Goal: Information Seeking & Learning: Learn about a topic

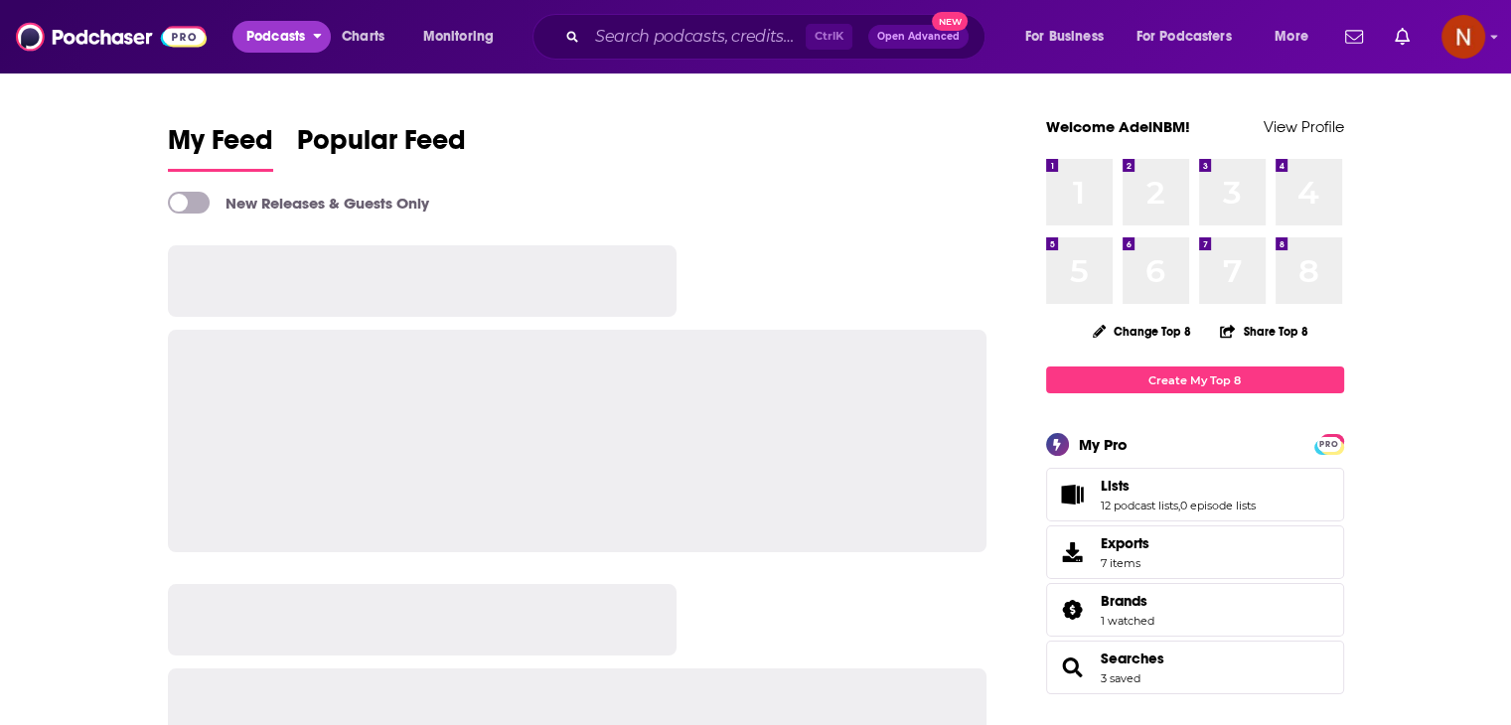
click at [277, 49] on span "Podcasts" at bounding box center [275, 37] width 59 height 28
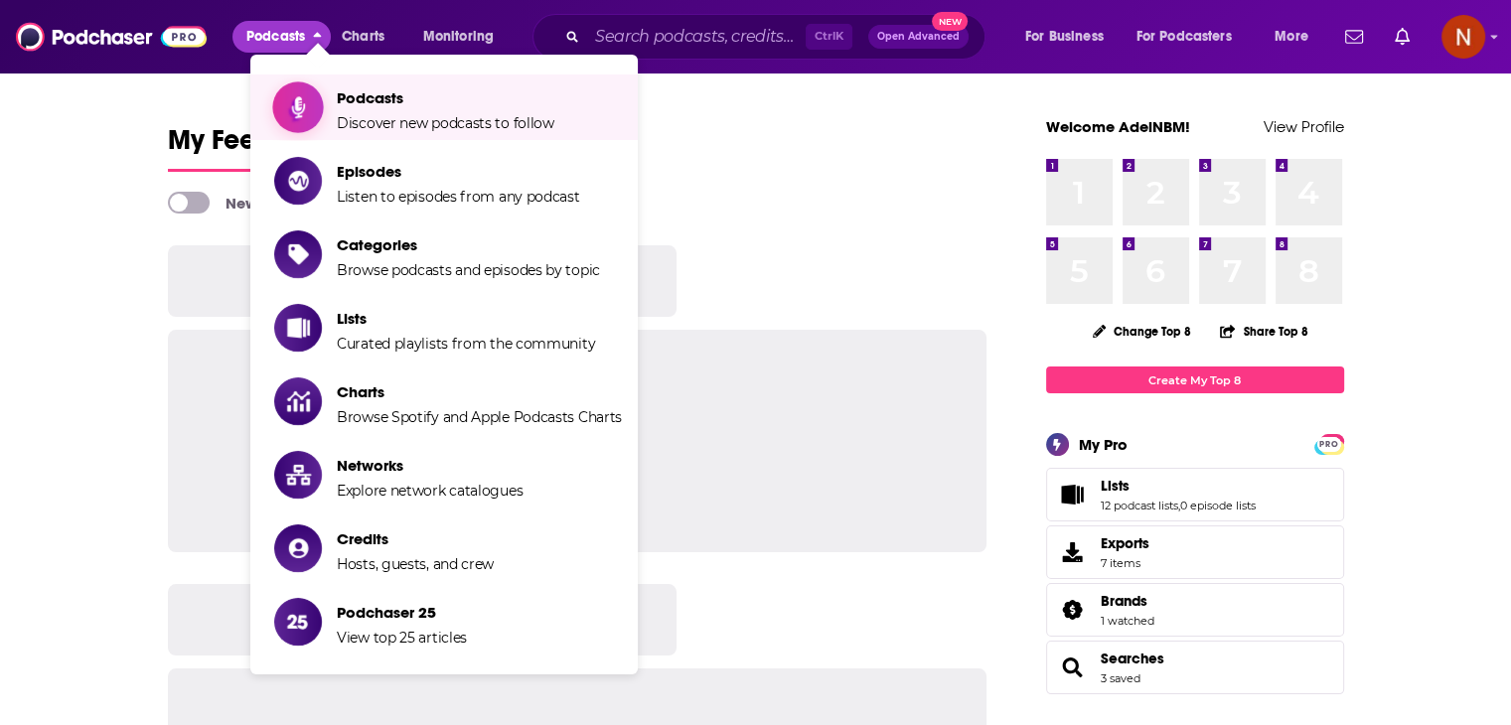
click at [363, 93] on span "Podcasts" at bounding box center [446, 97] width 218 height 19
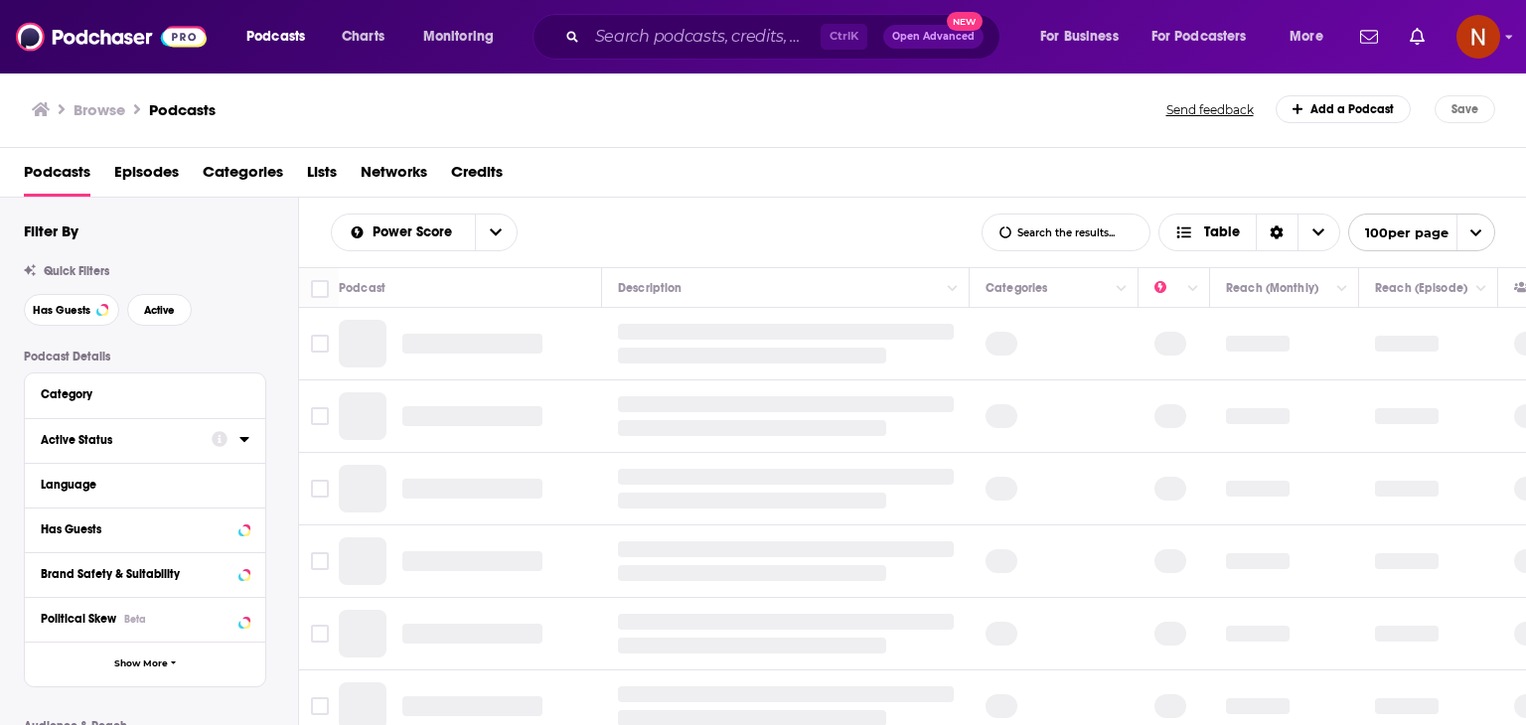
scroll to position [167, 0]
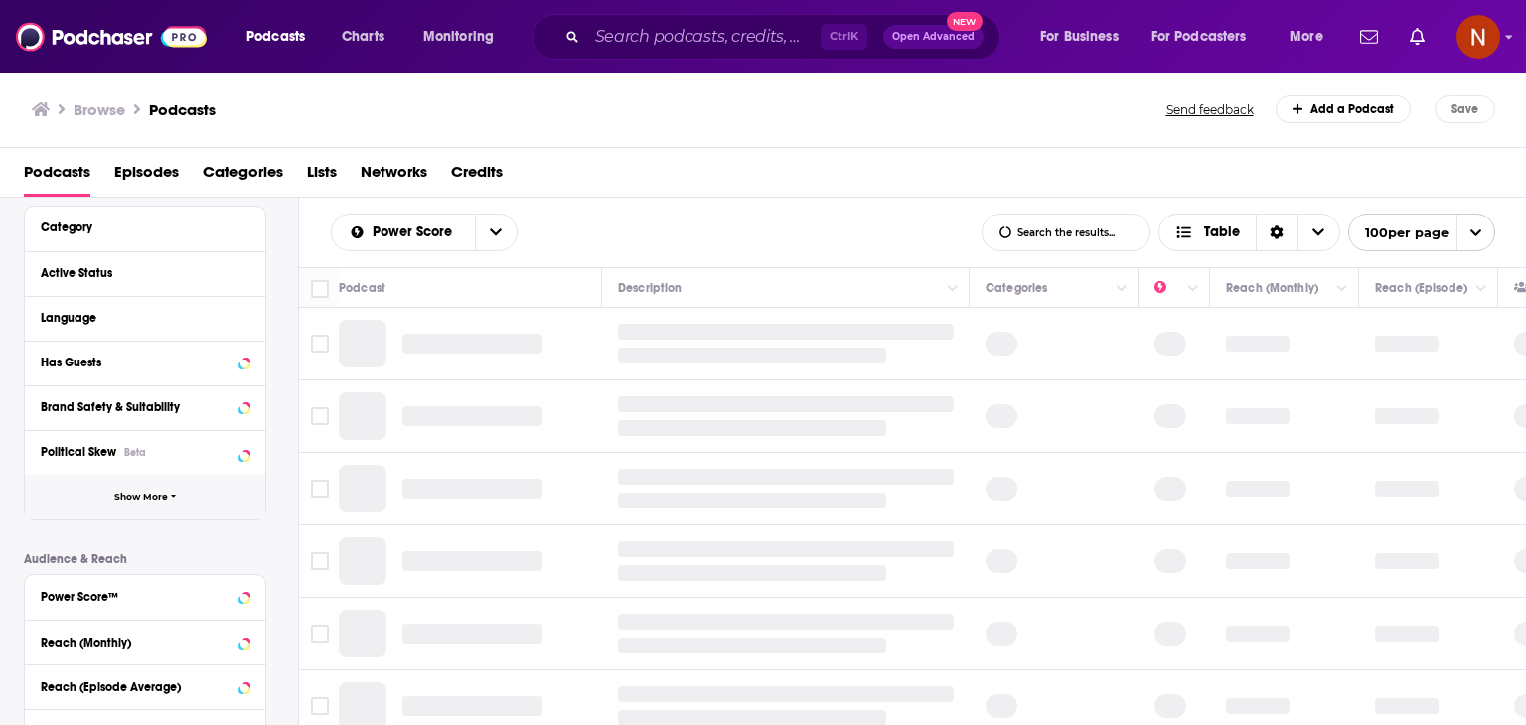
click at [148, 492] on span "Show More" at bounding box center [141, 497] width 54 height 11
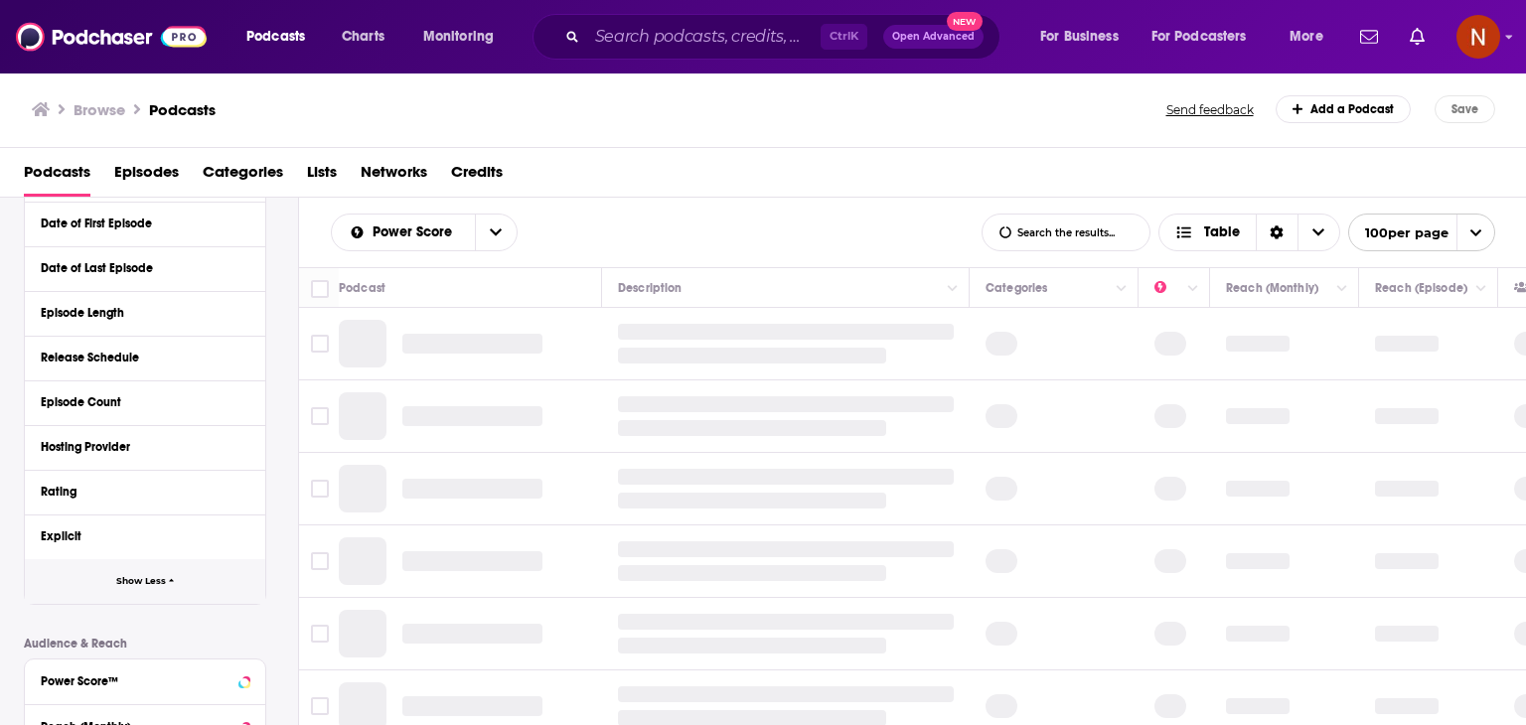
scroll to position [491, 0]
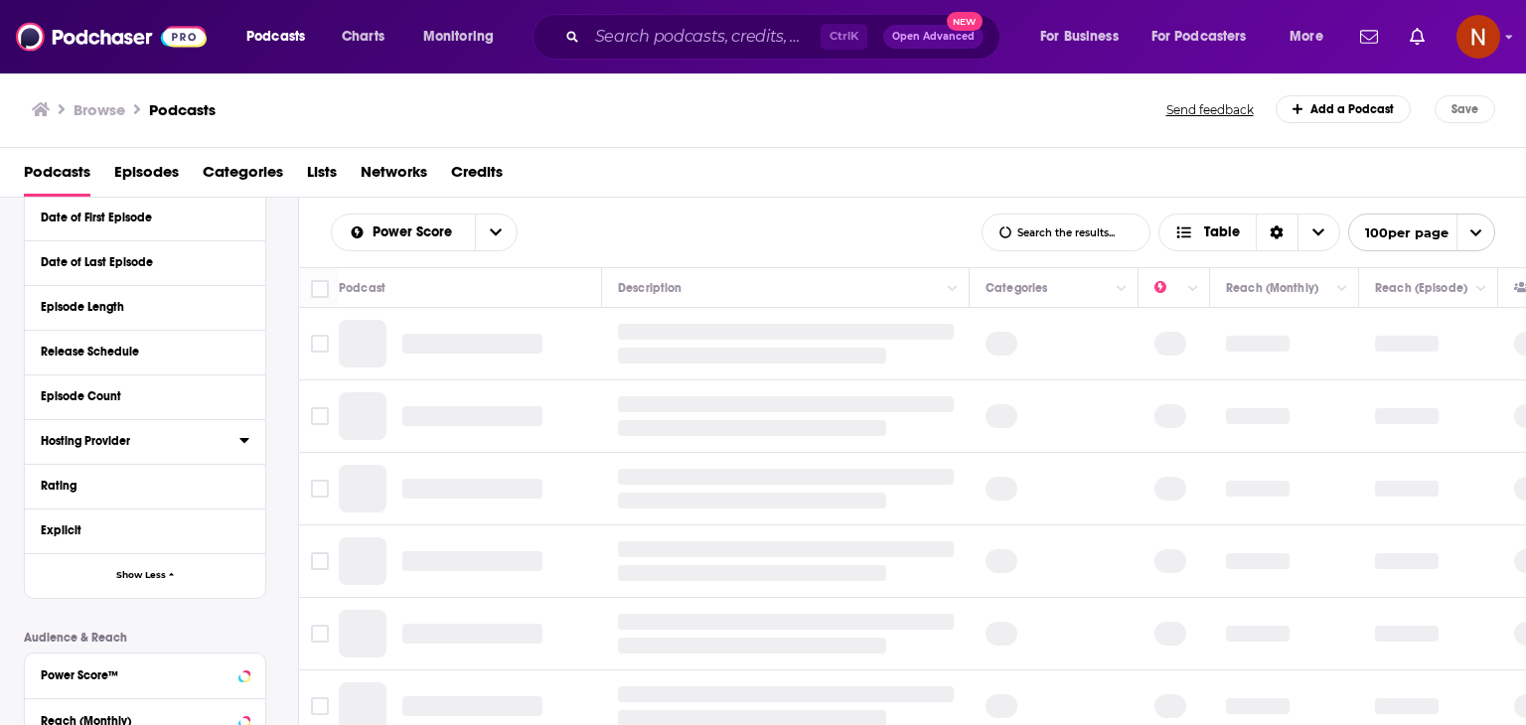
click at [146, 434] on div "Hosting Provider" at bounding box center [134, 441] width 186 height 14
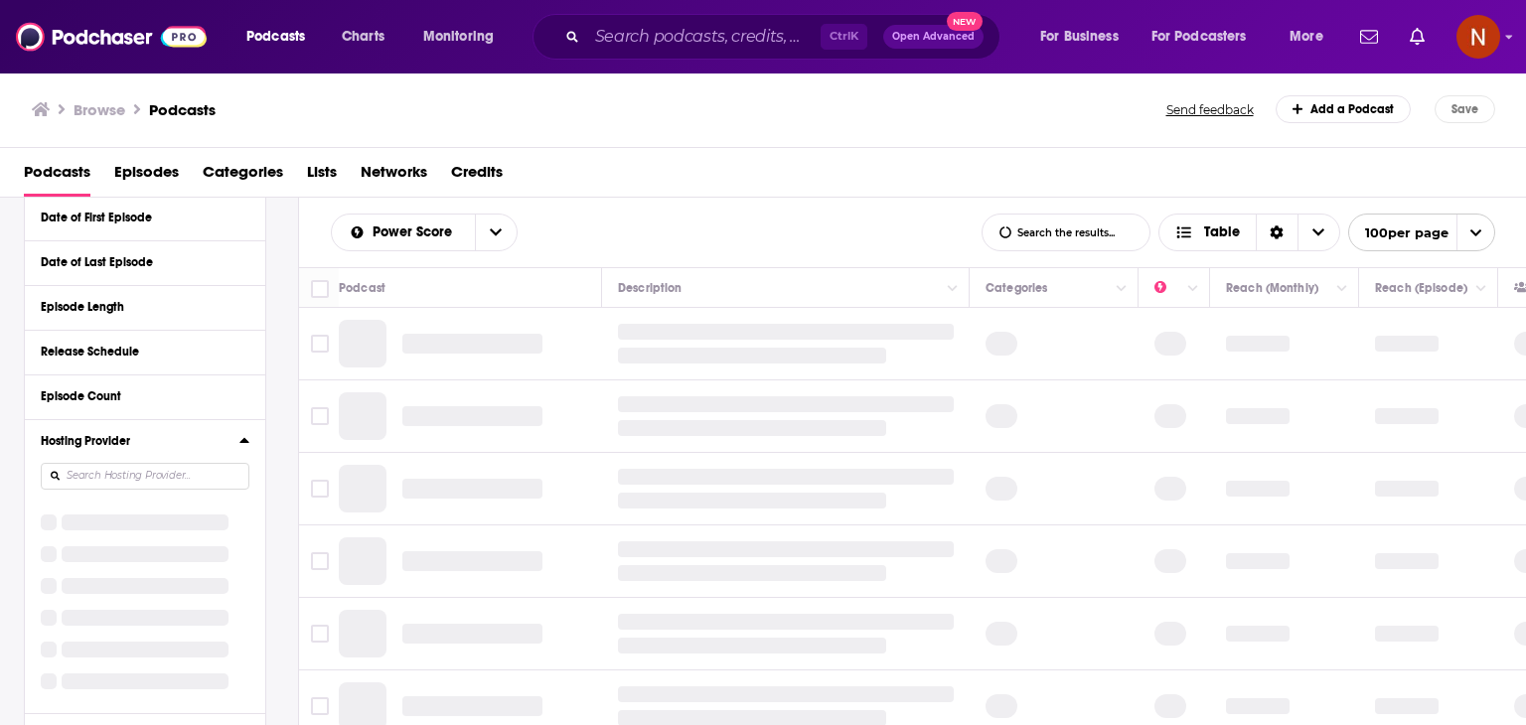
click at [122, 481] on input at bounding box center [145, 476] width 209 height 27
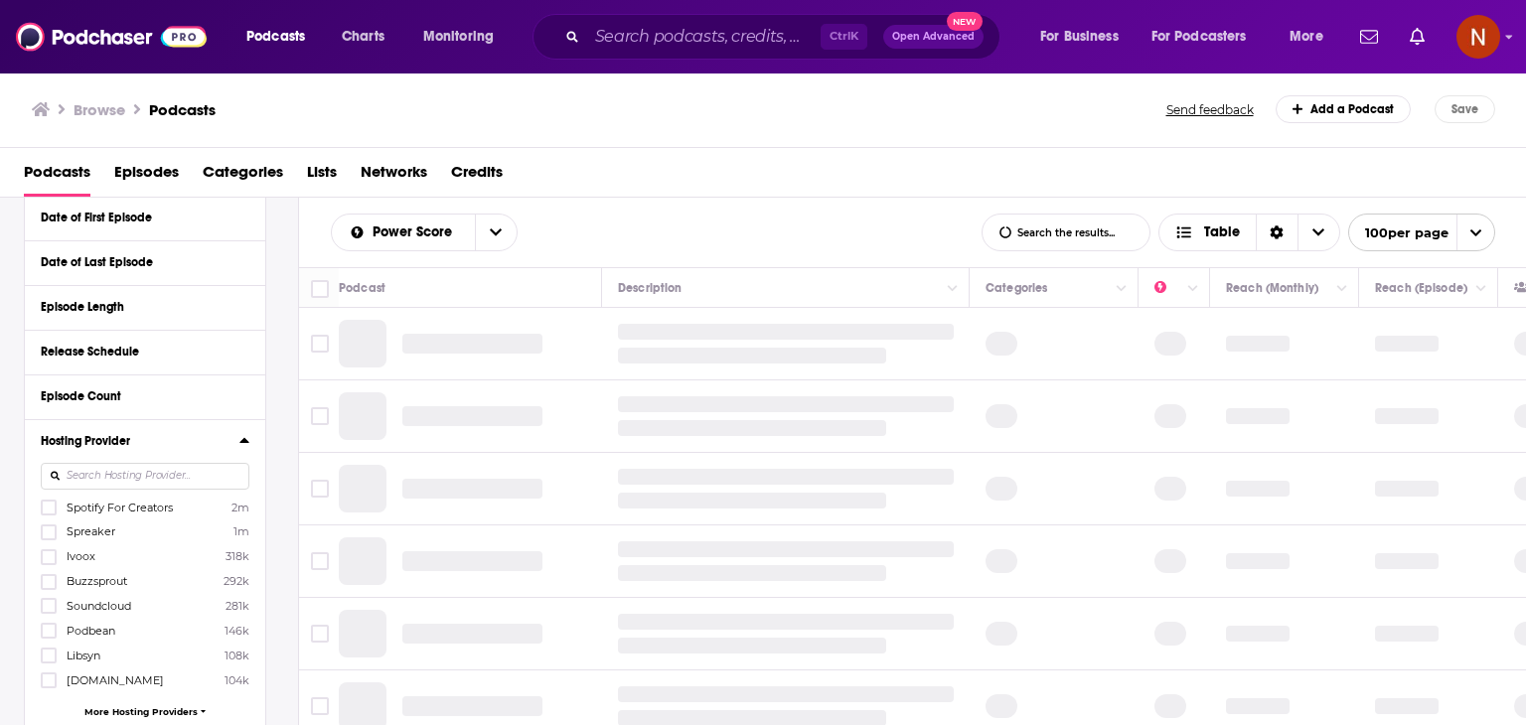
scroll to position [442, 0]
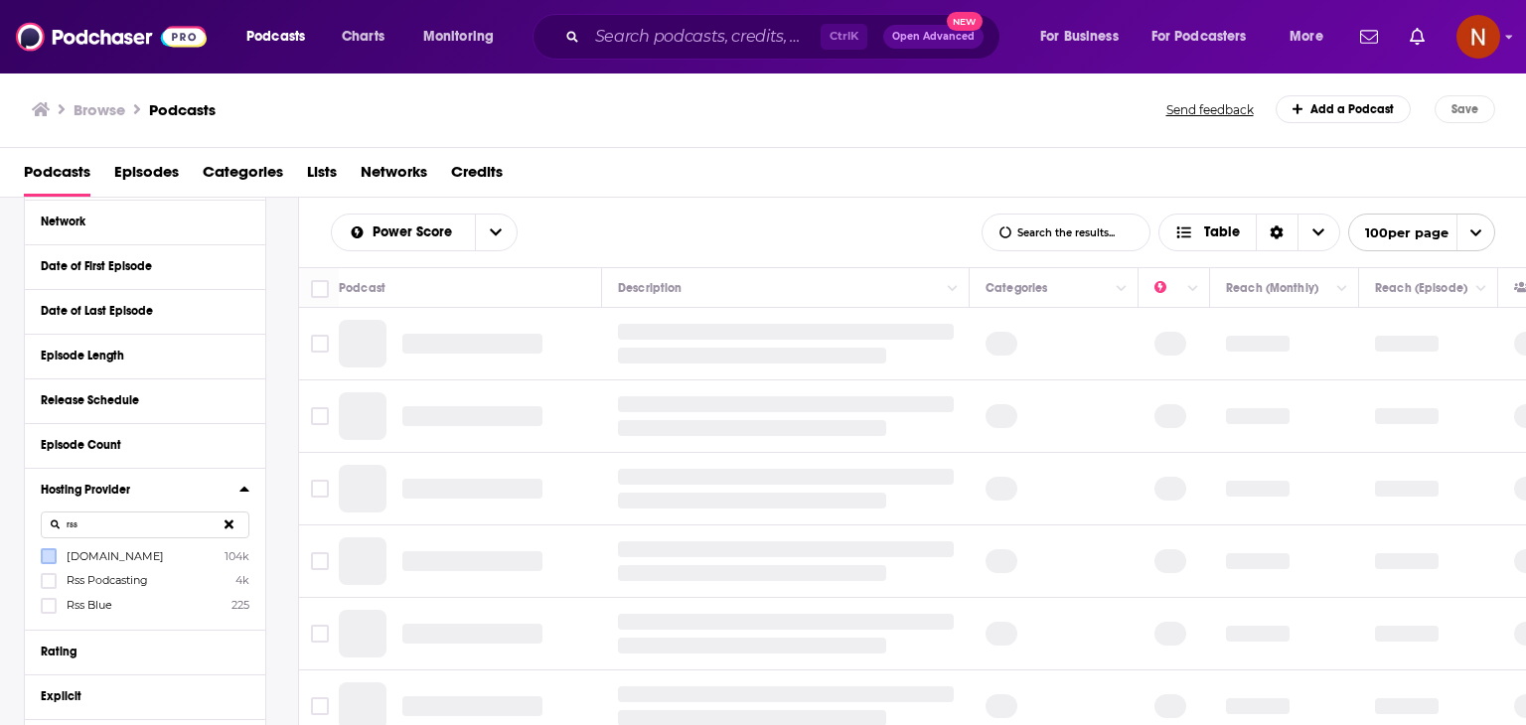
type input "rss"
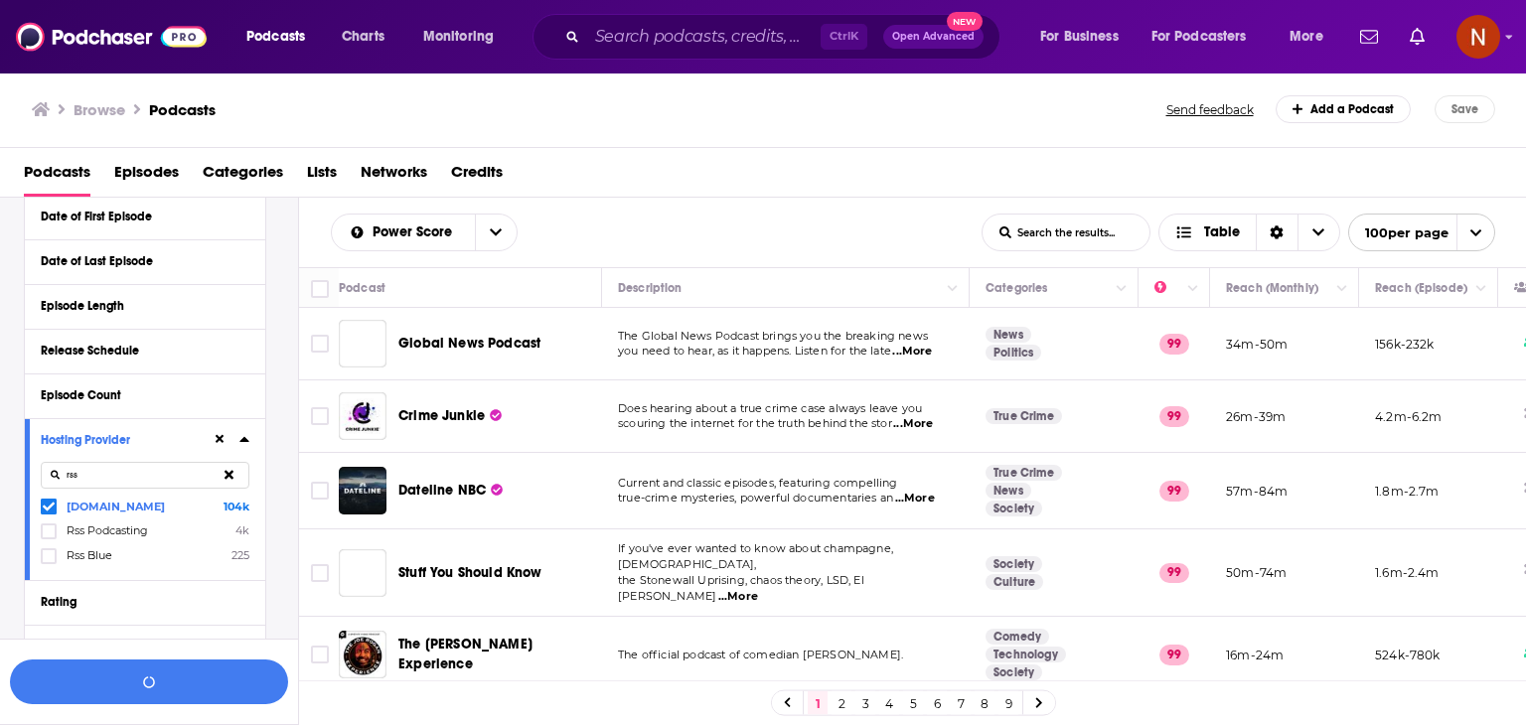
scroll to position [0, 0]
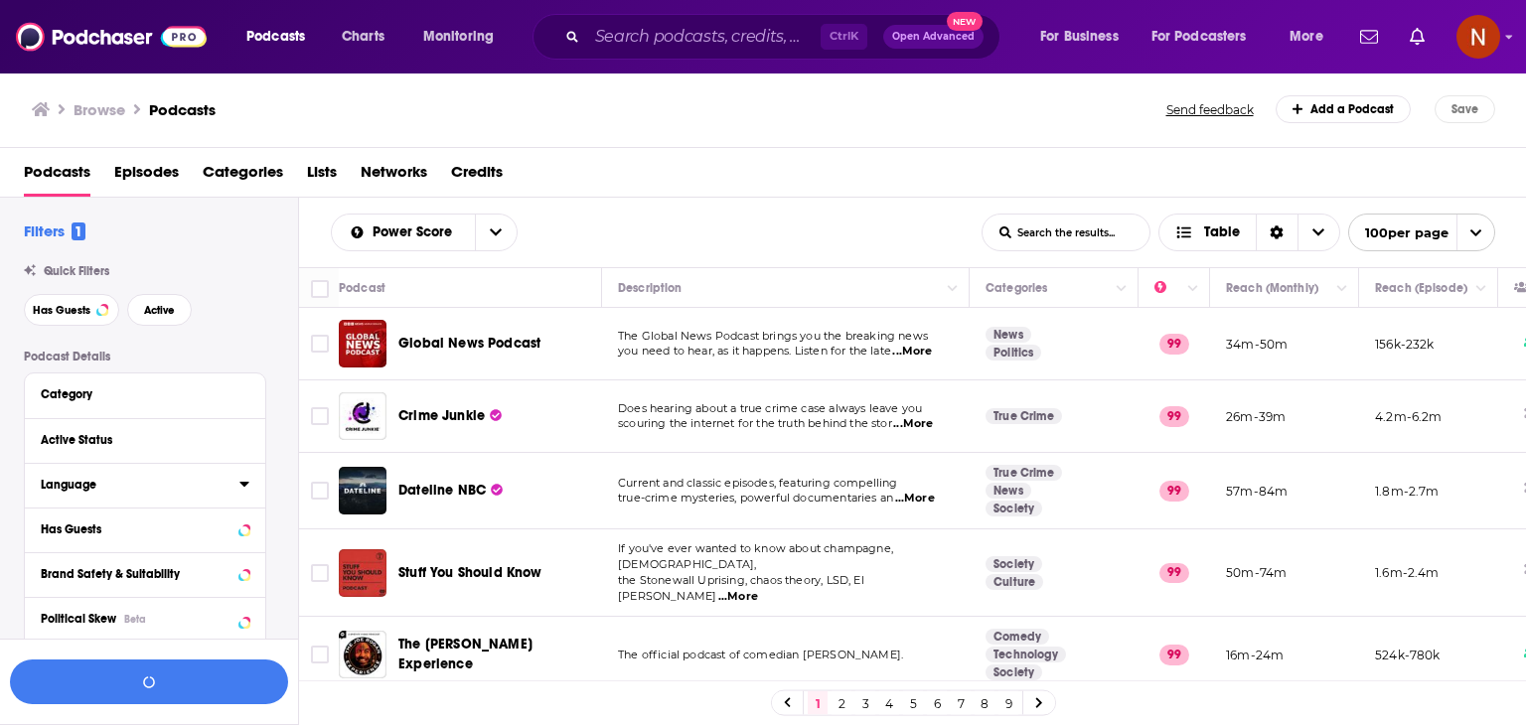
click at [123, 487] on div "Language" at bounding box center [134, 485] width 186 height 14
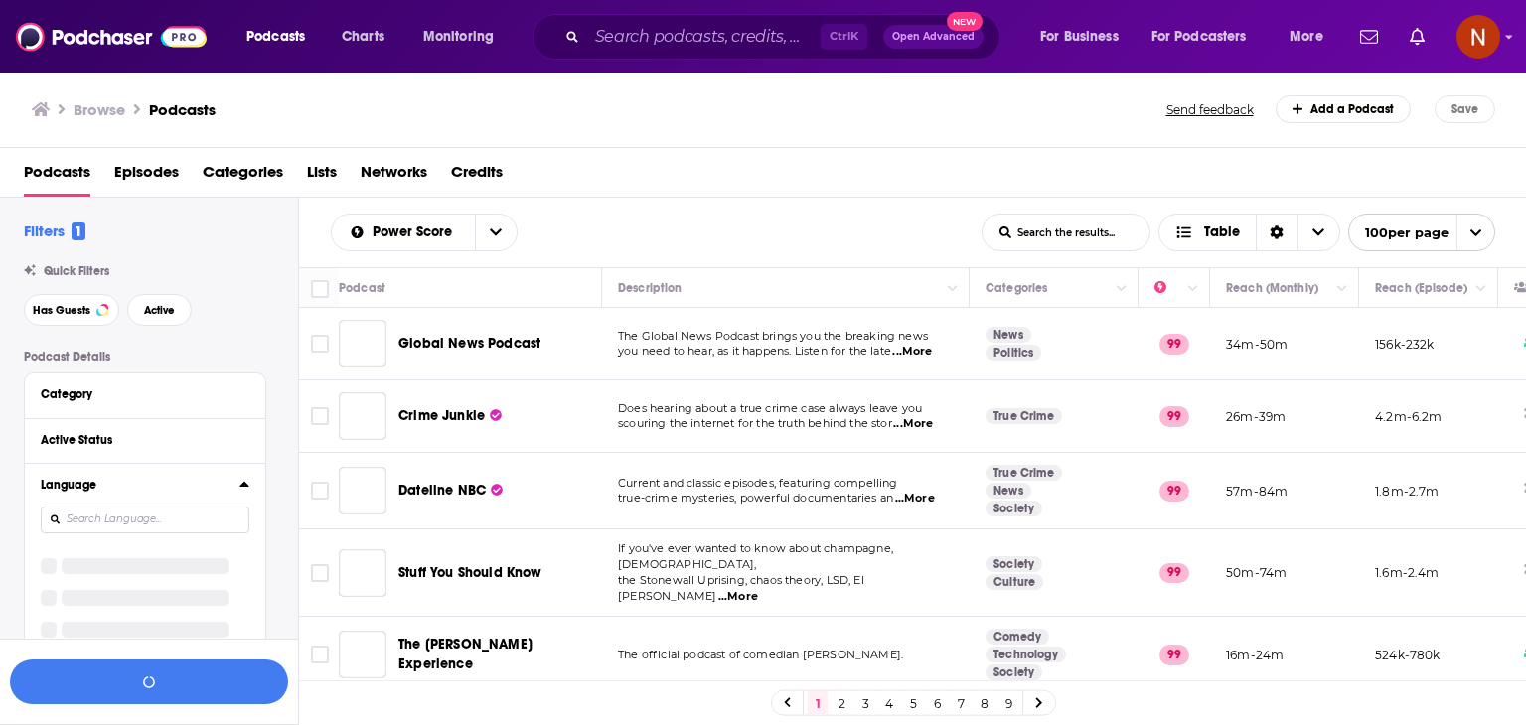
scroll to position [91, 0]
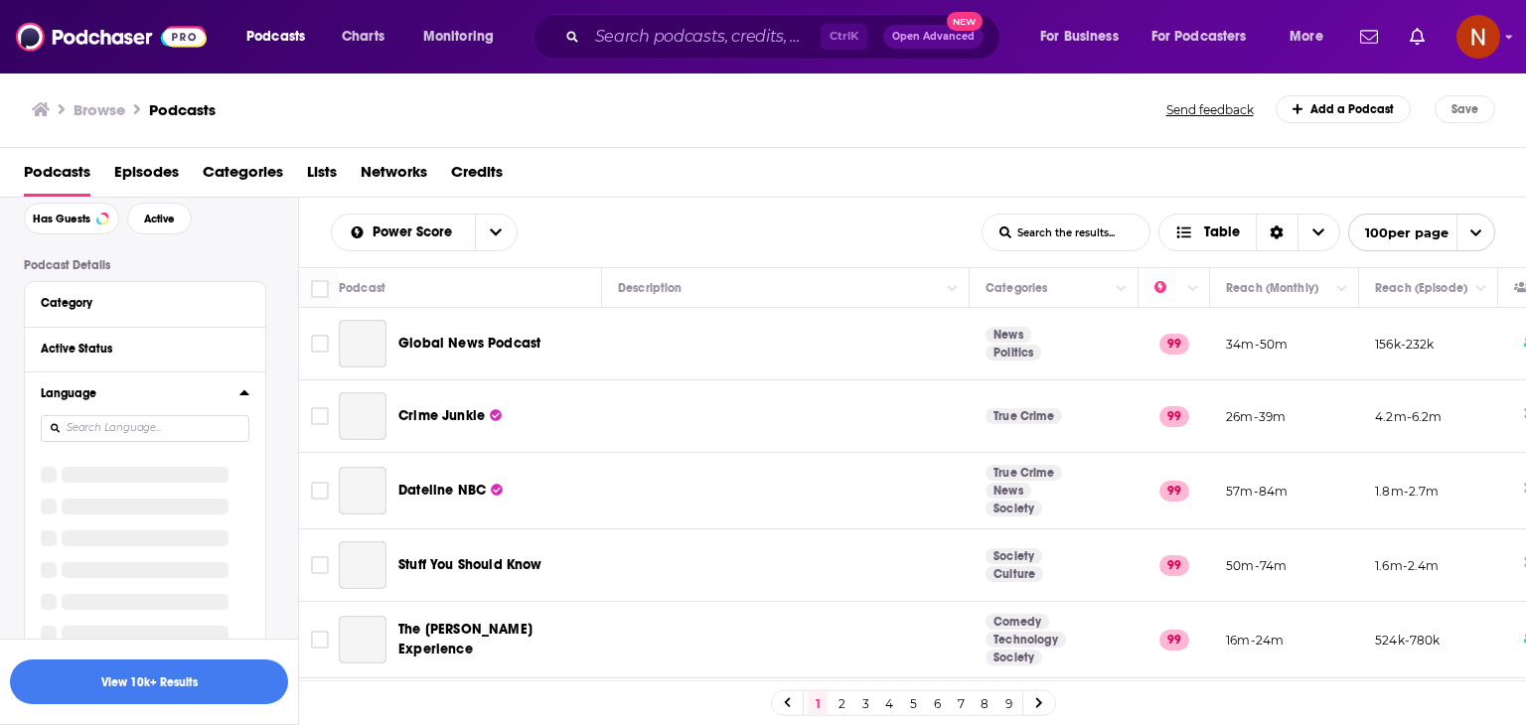
click at [122, 432] on input at bounding box center [145, 428] width 209 height 27
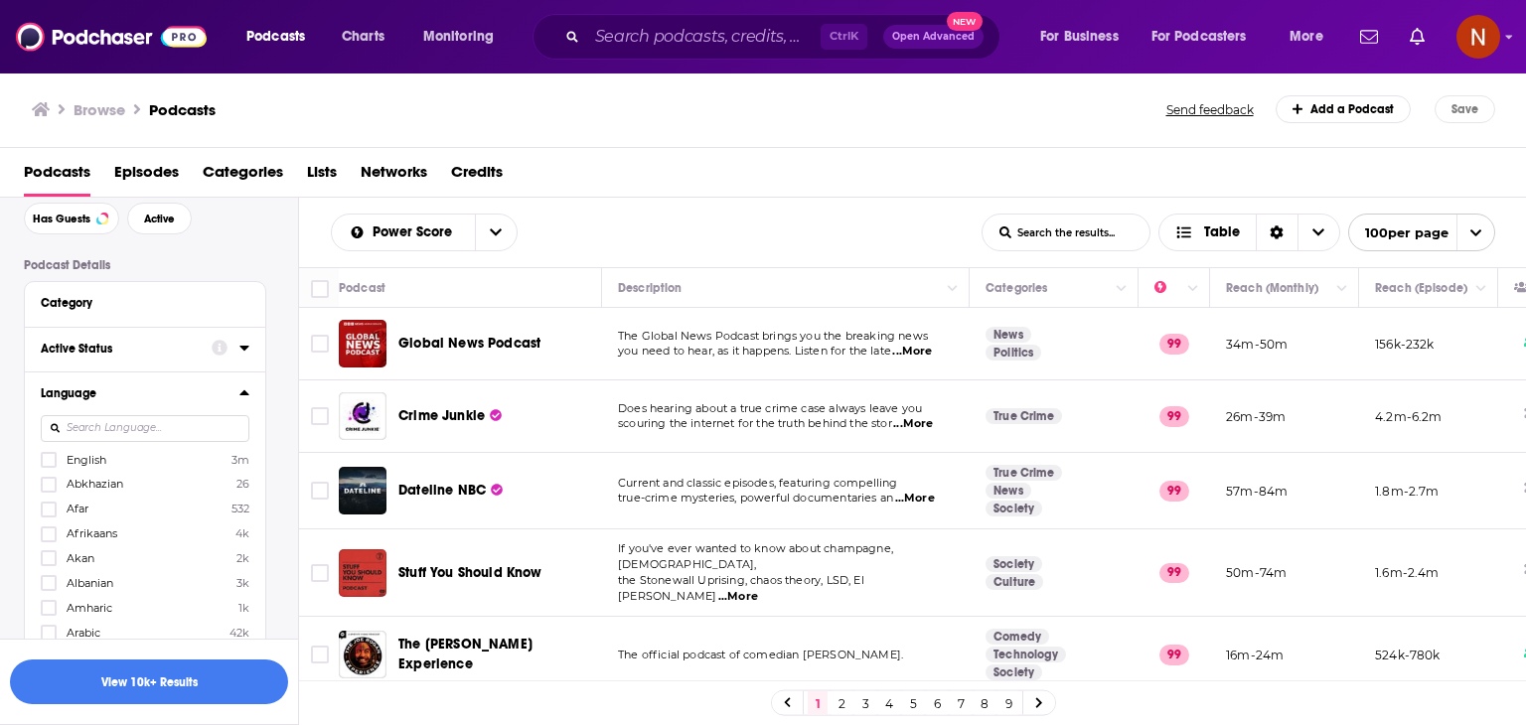
scroll to position [0, 0]
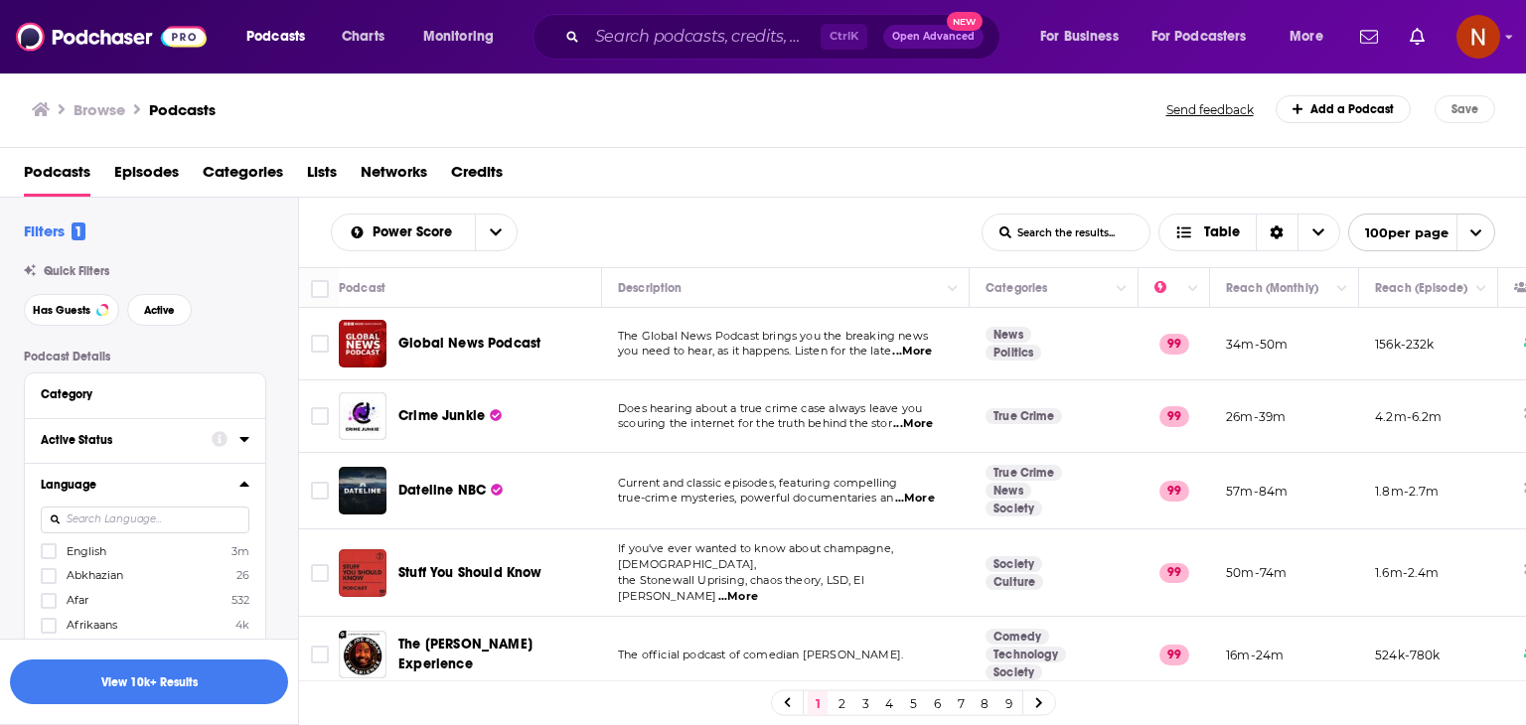
click at [122, 432] on button "Active Status" at bounding box center [126, 439] width 171 height 25
click at [98, 522] on div "Language English 3m Abkhazian 26 Afar 532 Afrikaans 4k Akan 2k Albanian 3k Amha…" at bounding box center [145, 621] width 240 height 316
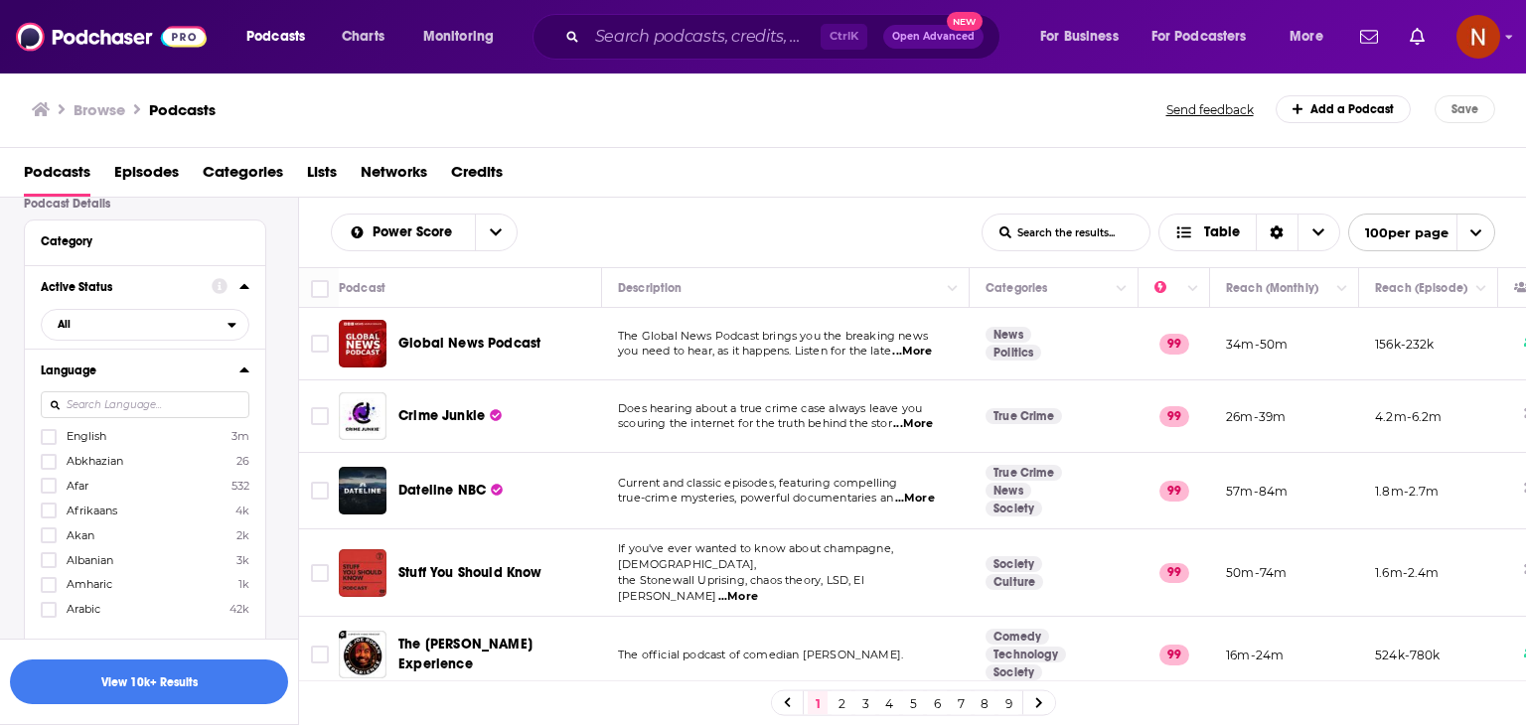
scroll to position [243, 0]
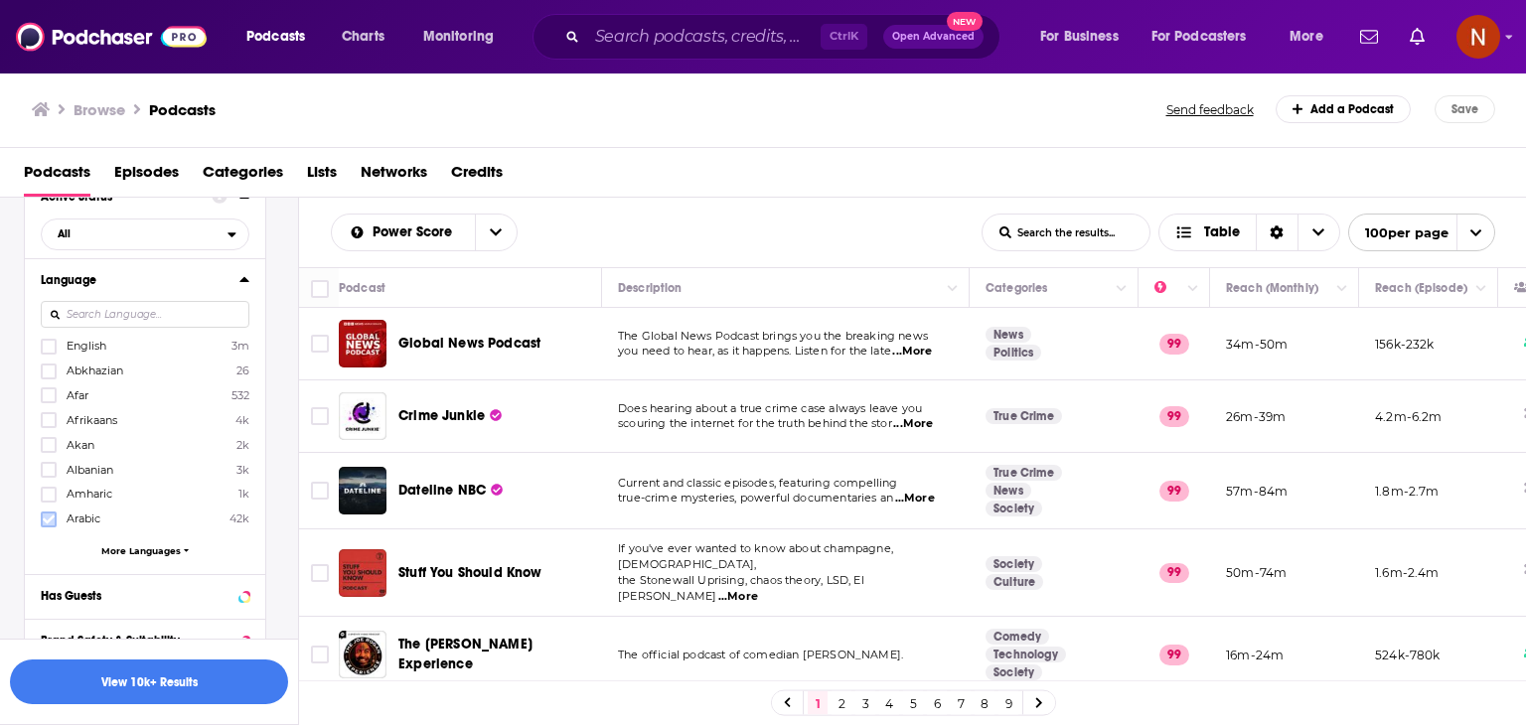
click at [49, 518] on icon at bounding box center [49, 520] width 12 height 12
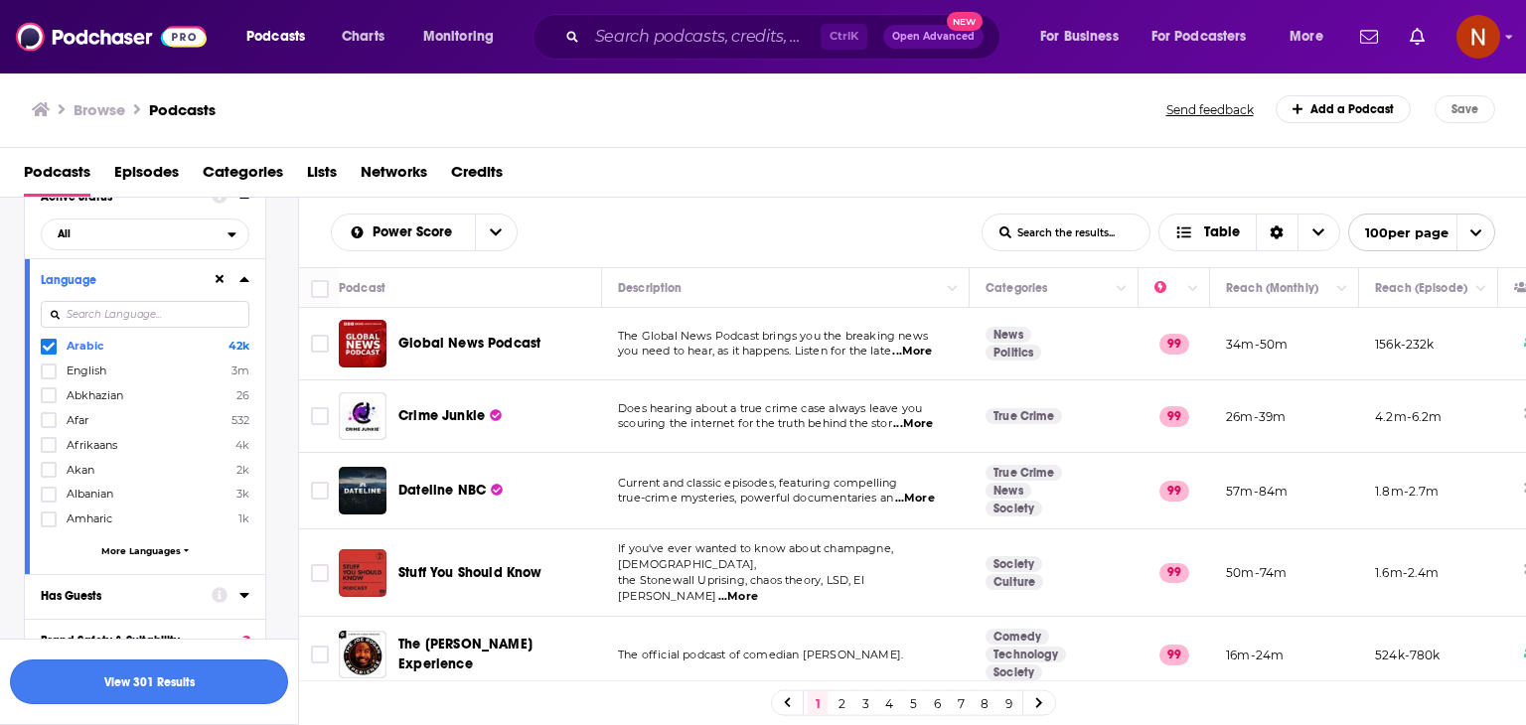
click at [175, 689] on button "View 301 Results" at bounding box center [149, 682] width 278 height 45
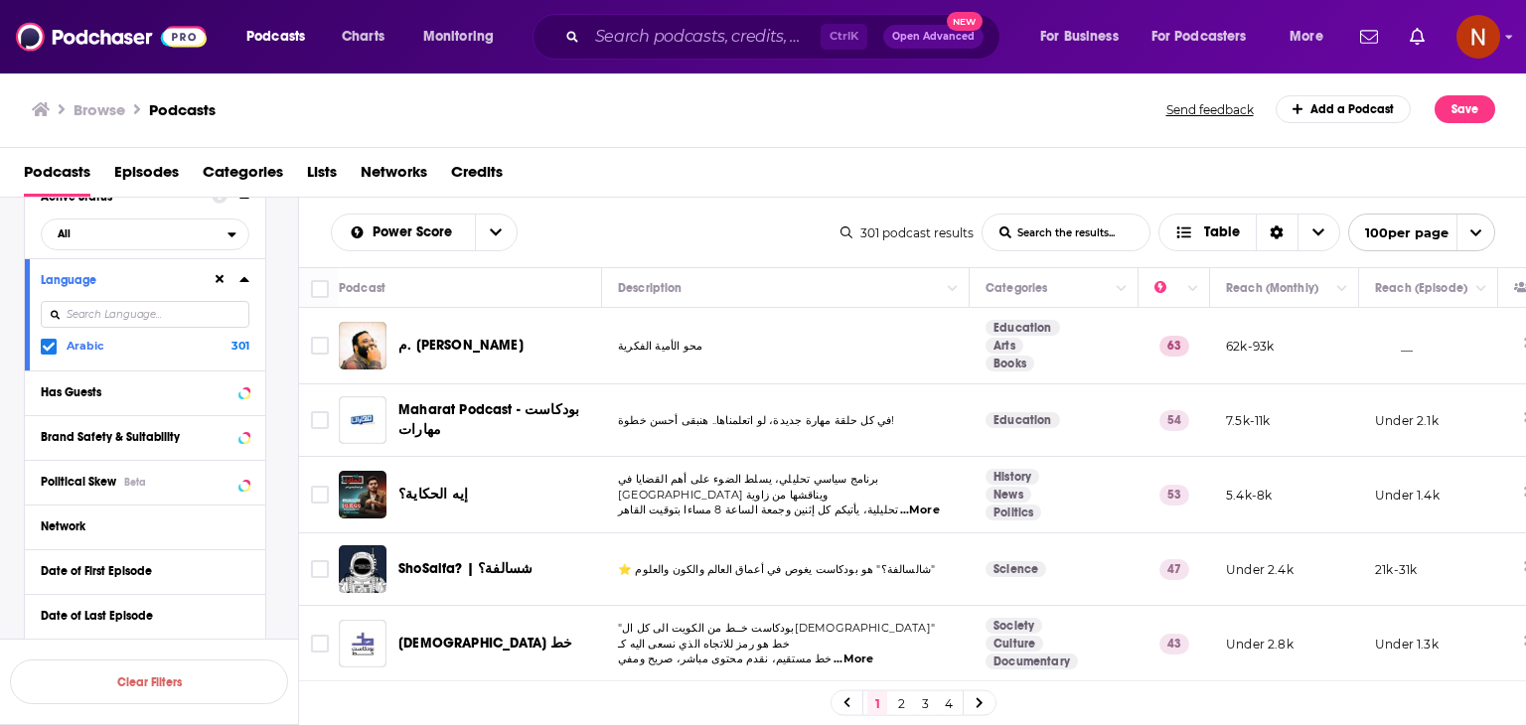
click at [47, 350] on icon at bounding box center [49, 346] width 12 height 9
